Goal: Download file/media

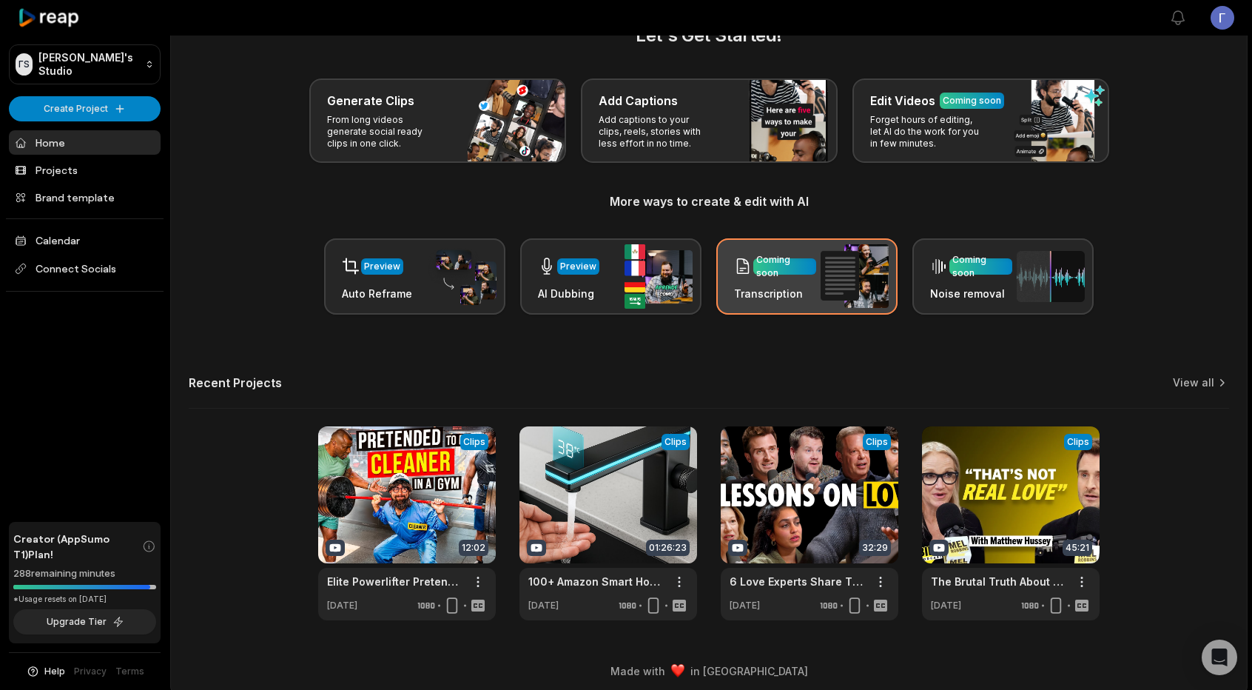
scroll to position [47, 0]
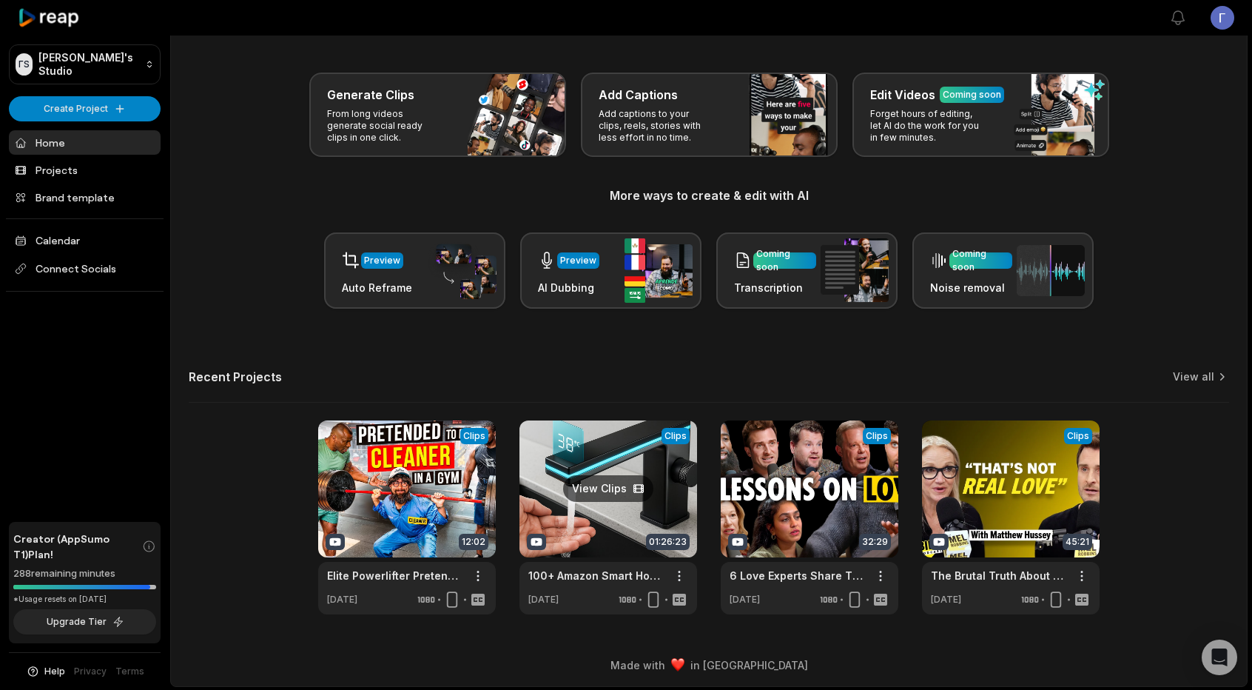
click at [561, 497] on link at bounding box center [609, 517] width 178 height 194
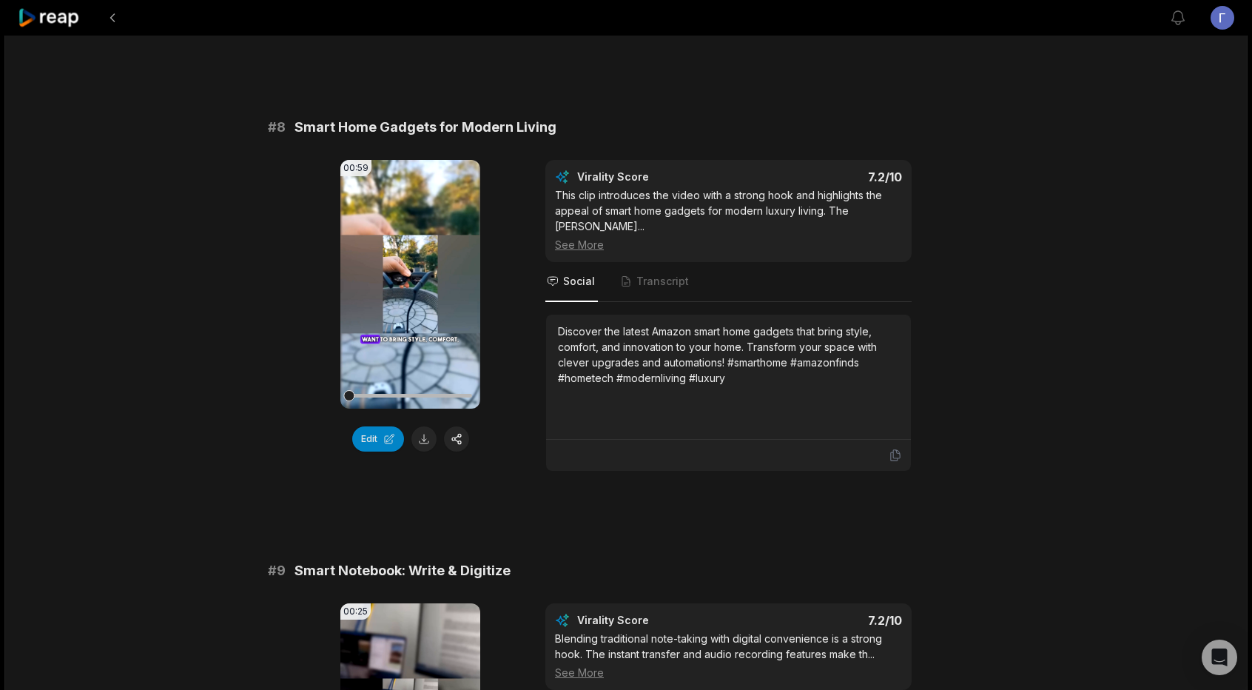
scroll to position [3035, 0]
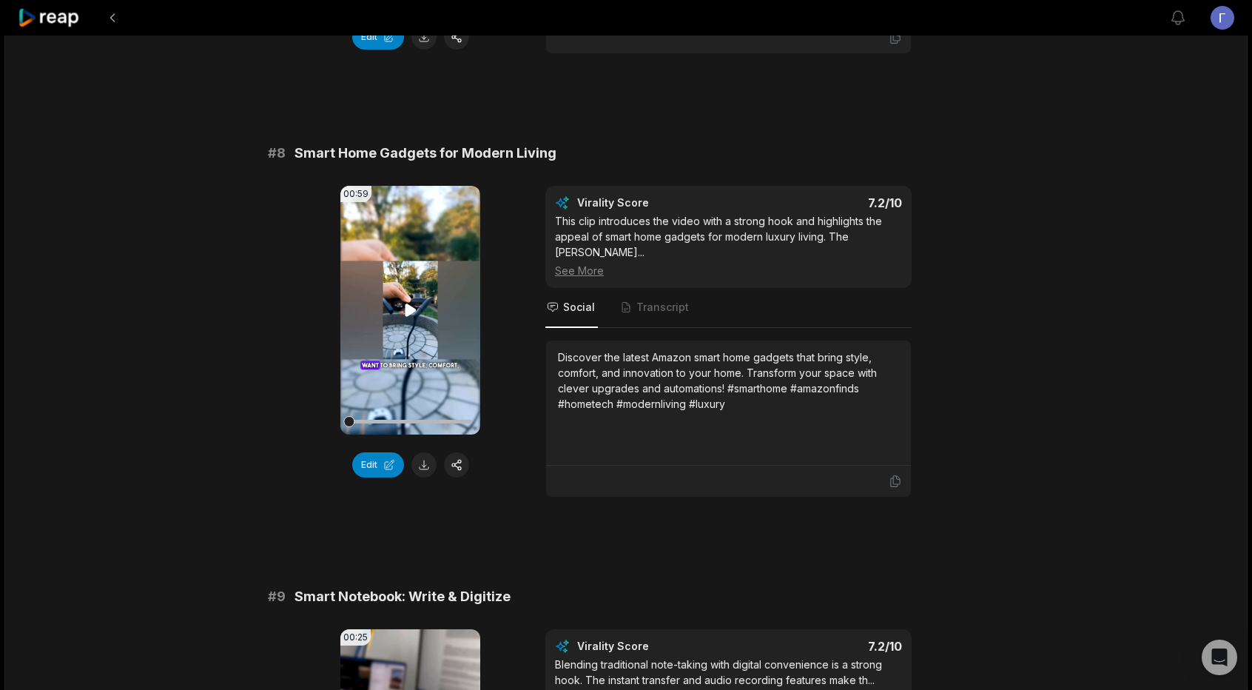
click at [412, 303] on icon at bounding box center [410, 309] width 11 height 13
click at [412, 306] on icon at bounding box center [411, 310] width 18 height 18
click at [400, 309] on video "Your browser does not support mp4 format." at bounding box center [410, 310] width 140 height 249
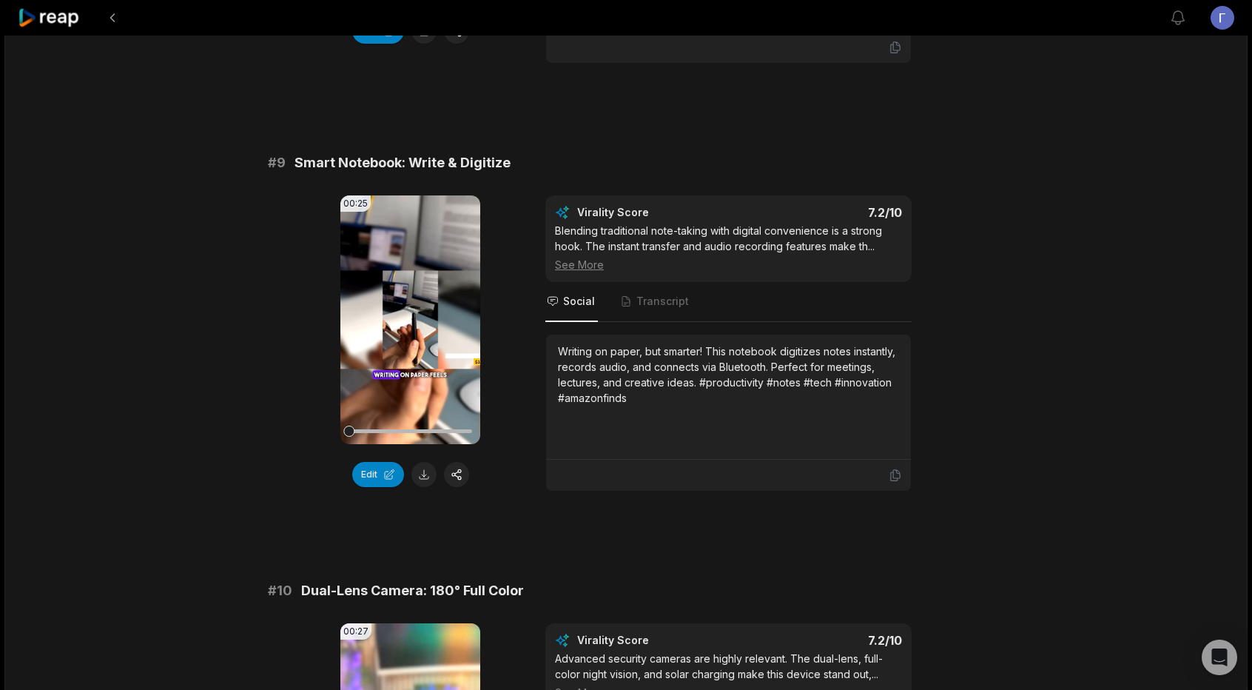
scroll to position [3479, 0]
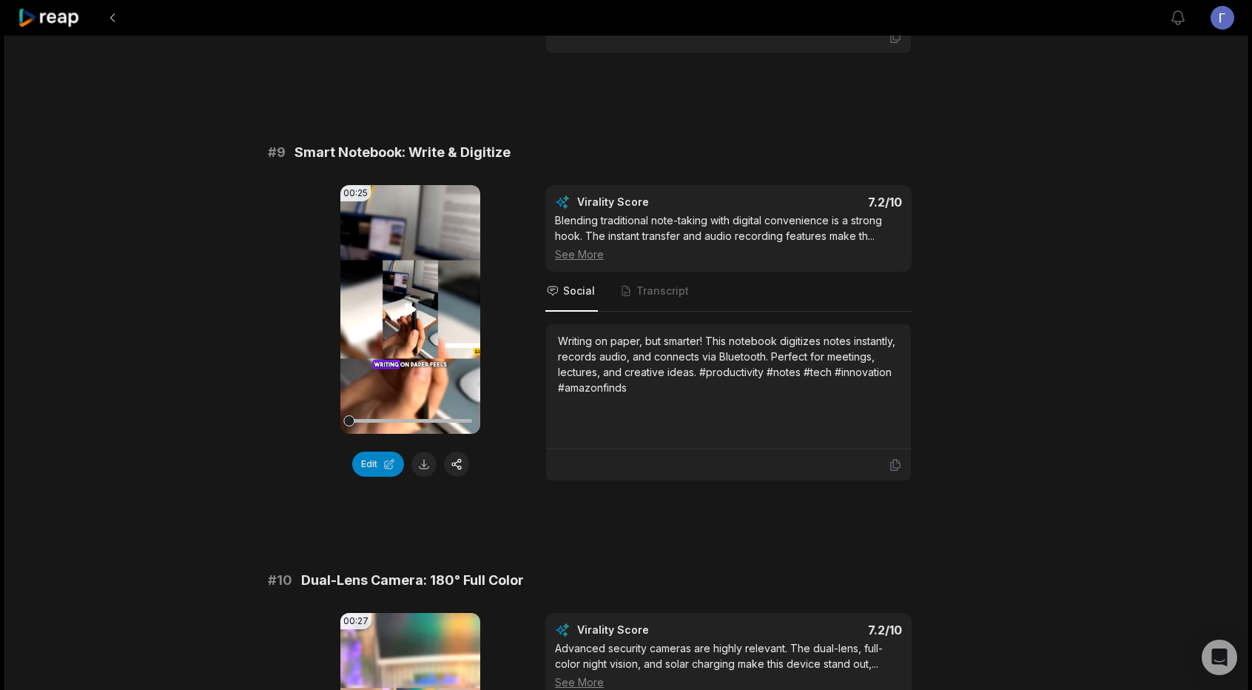
click at [420, 320] on video "Your browser does not support mp4 format." at bounding box center [410, 309] width 140 height 249
drag, startPoint x: 422, startPoint y: 396, endPoint x: 437, endPoint y: 395, distance: 15.6
click at [466, 419] on div at bounding box center [410, 421] width 123 height 4
click at [437, 419] on div at bounding box center [410, 421] width 123 height 4
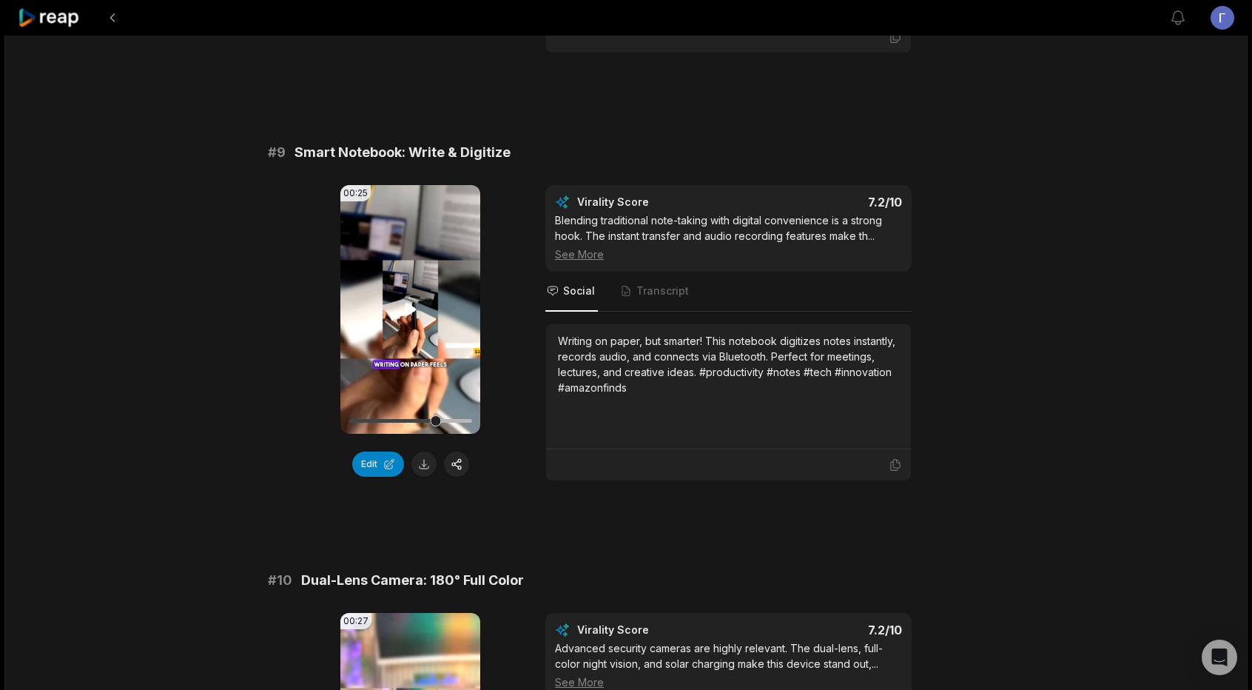
drag, startPoint x: 444, startPoint y: 397, endPoint x: 465, endPoint y: 402, distance: 21.2
click at [465, 408] on div at bounding box center [410, 421] width 123 height 26
click at [456, 408] on div at bounding box center [410, 421] width 123 height 26
click at [457, 415] on div at bounding box center [454, 420] width 11 height 11
click at [412, 301] on icon at bounding box center [411, 310] width 18 height 18
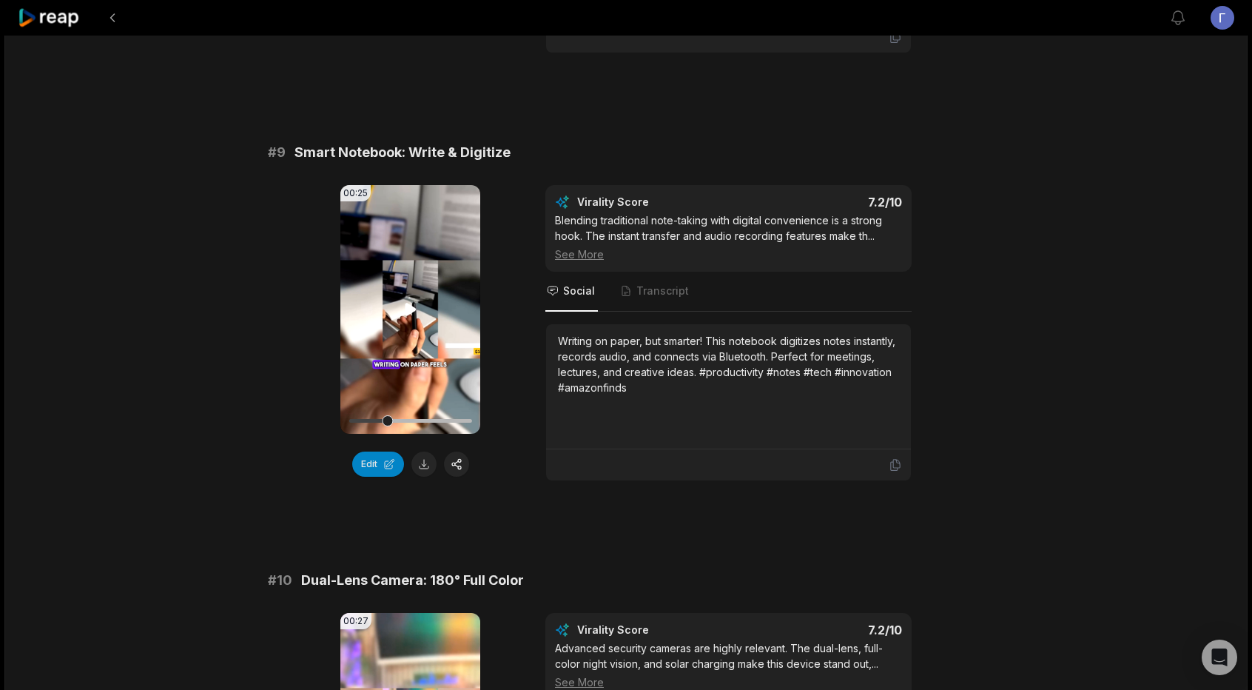
drag, startPoint x: 469, startPoint y: 393, endPoint x: 387, endPoint y: 393, distance: 82.2
click at [387, 415] on div at bounding box center [387, 420] width 11 height 11
click at [421, 452] on button at bounding box center [424, 464] width 25 height 25
drag, startPoint x: 292, startPoint y: 128, endPoint x: 486, endPoint y: 132, distance: 194.7
click at [508, 142] on div "# 9 Smart Notebook: Write & Digitize" at bounding box center [626, 152] width 716 height 21
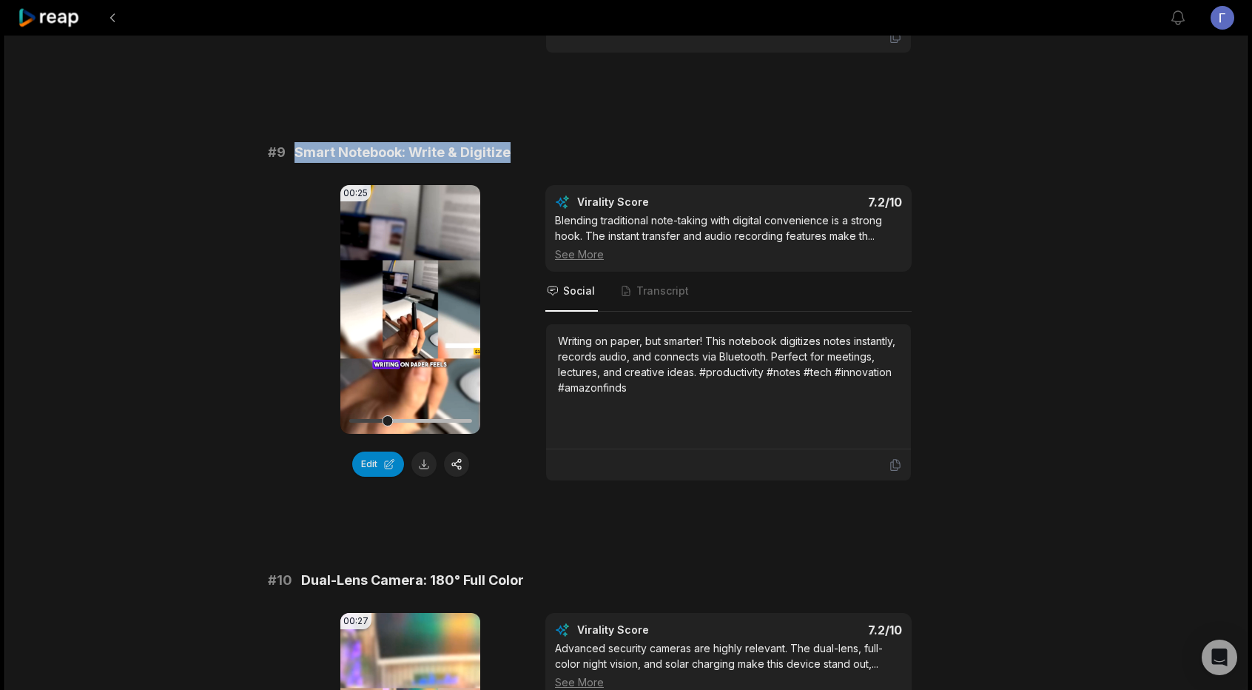
copy span "Smart Notebook: Write & Digitize"
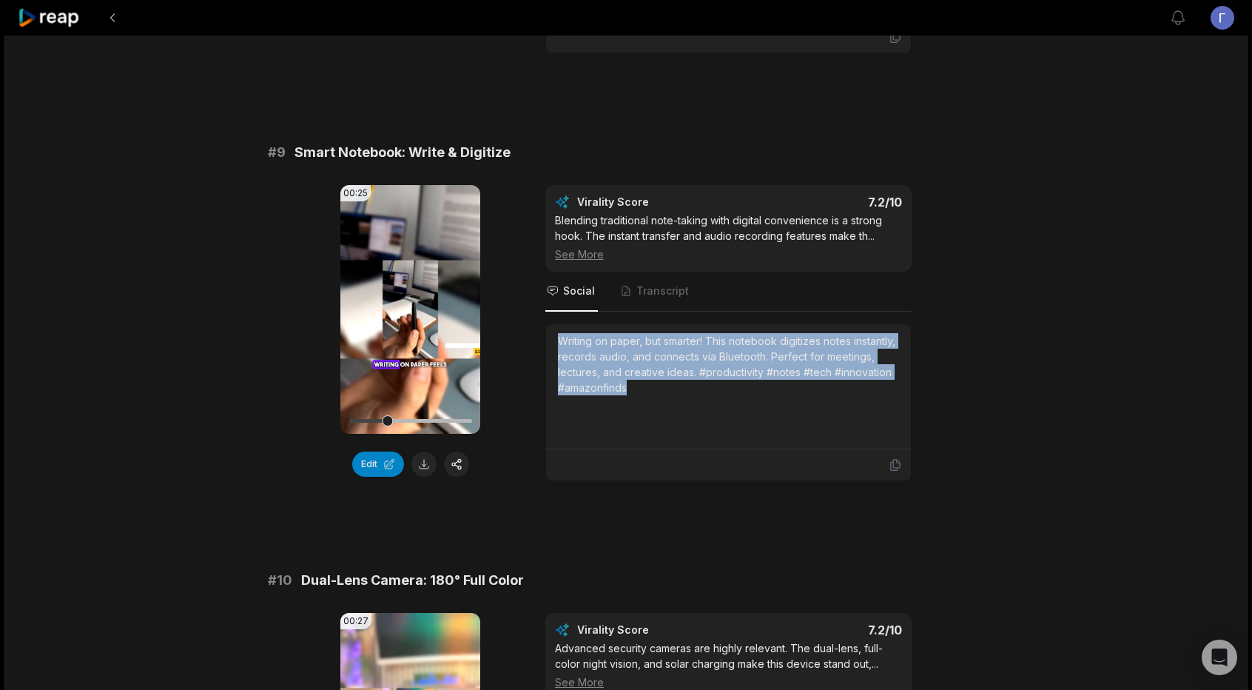
drag, startPoint x: 583, startPoint y: 324, endPoint x: 630, endPoint y: 362, distance: 60.0
click at [630, 362] on div "Writing on paper, but smarter! This notebook digitizes notes instantly, records…" at bounding box center [728, 364] width 341 height 62
